Goal: Submit feedback/report problem

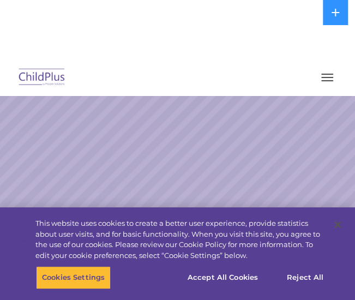
scroll to position [13, 0]
select select "MEDIUM"
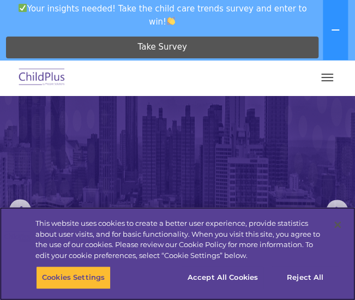
scroll to position [164, 0]
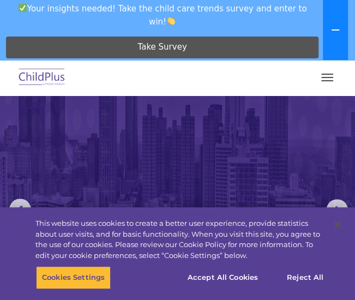
click at [344, 46] on button at bounding box center [334, 30] width 25 height 60
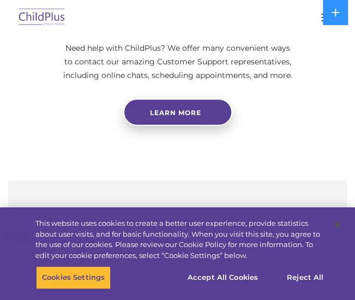
scroll to position [722, 0]
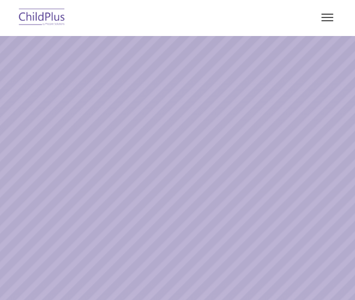
select select "MEDIUM"
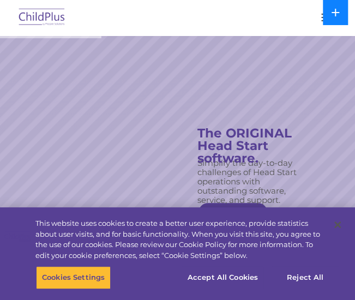
drag, startPoint x: 294, startPoint y: 113, endPoint x: 329, endPoint y: 21, distance: 98.1
click at [329, 21] on button at bounding box center [334, 12] width 25 height 25
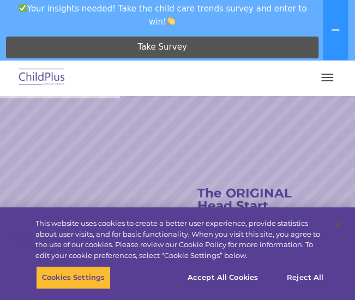
click at [336, 92] on nav "Download Support | Schedule A Demo  MENU MENU Software ChildPlus: The original…" at bounding box center [177, 77] width 355 height 35
click at [325, 77] on span "button" at bounding box center [327, 77] width 12 height 1
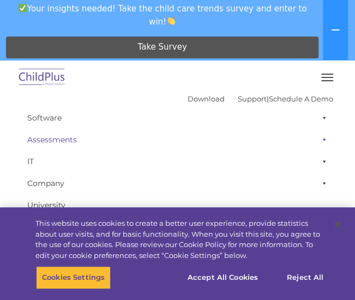
scroll to position [80, 0]
click at [316, 118] on span at bounding box center [321, 118] width 11 height 22
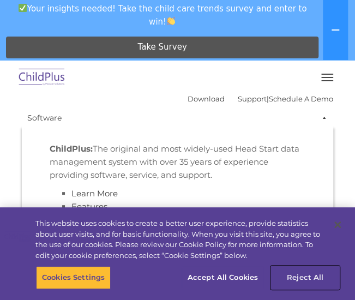
click at [283, 277] on button "Reject All" at bounding box center [305, 277] width 68 height 23
